Goal: Find specific page/section: Find specific page/section

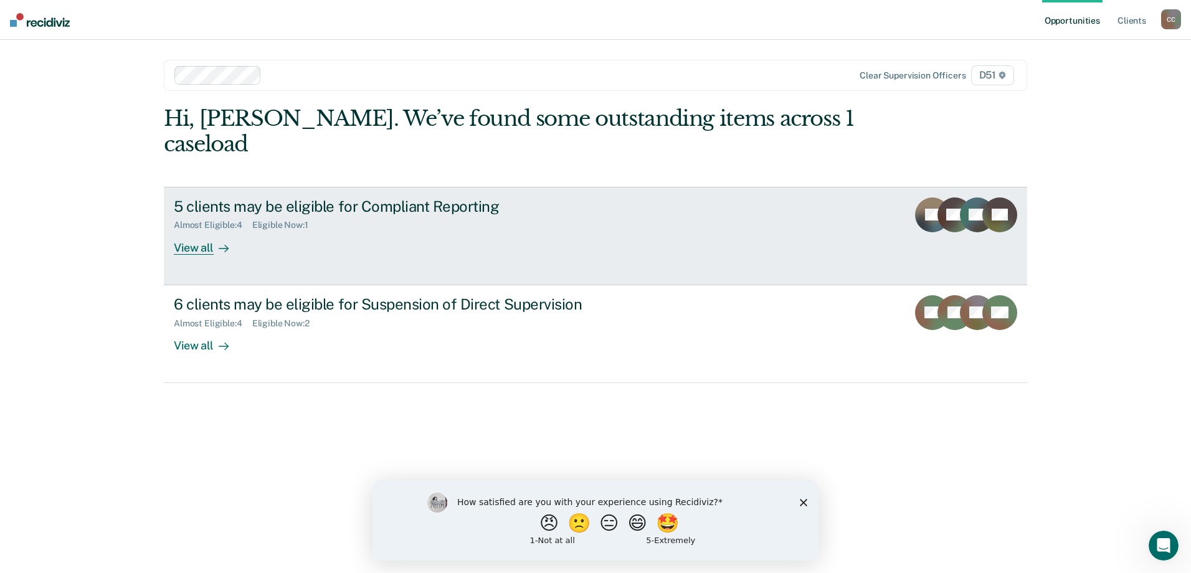
click at [211, 231] on div "View all" at bounding box center [209, 243] width 70 height 24
